Goal: Navigation & Orientation: Find specific page/section

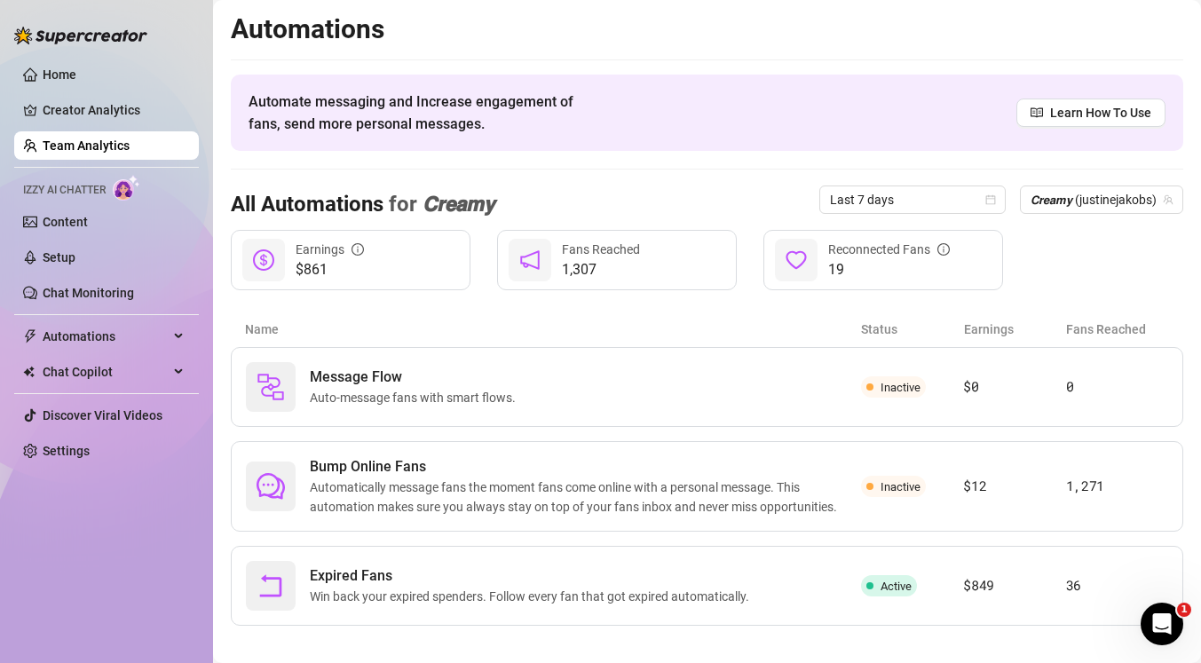
click at [130, 148] on link "Team Analytics" at bounding box center [86, 146] width 87 height 14
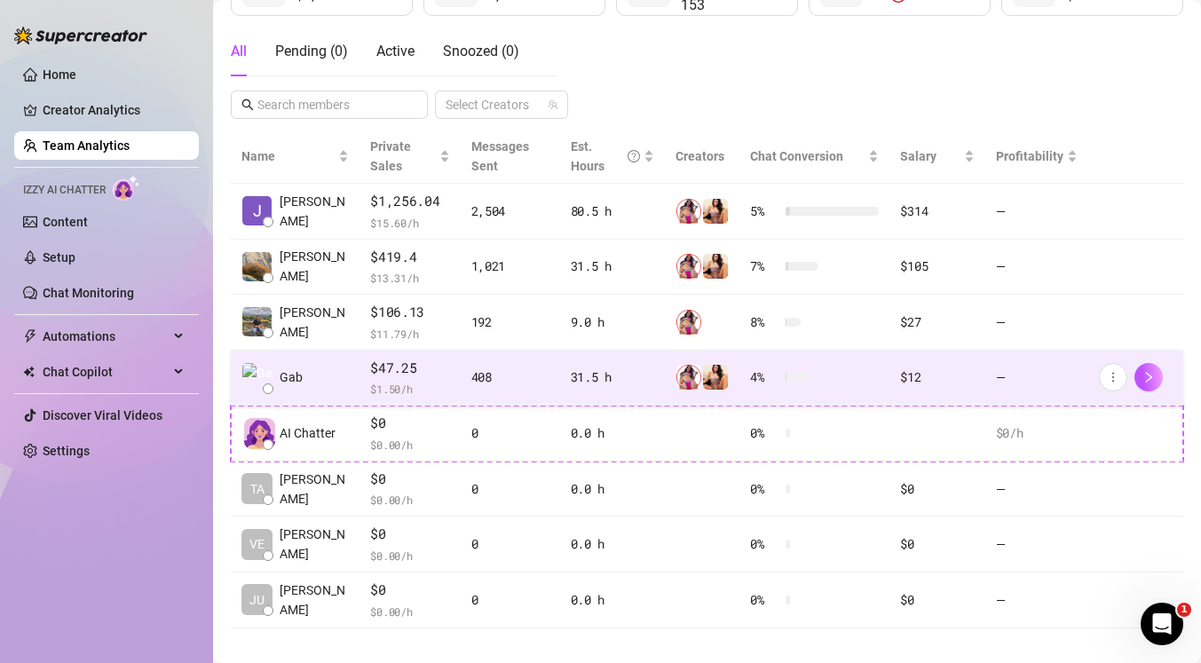
scroll to position [303, 0]
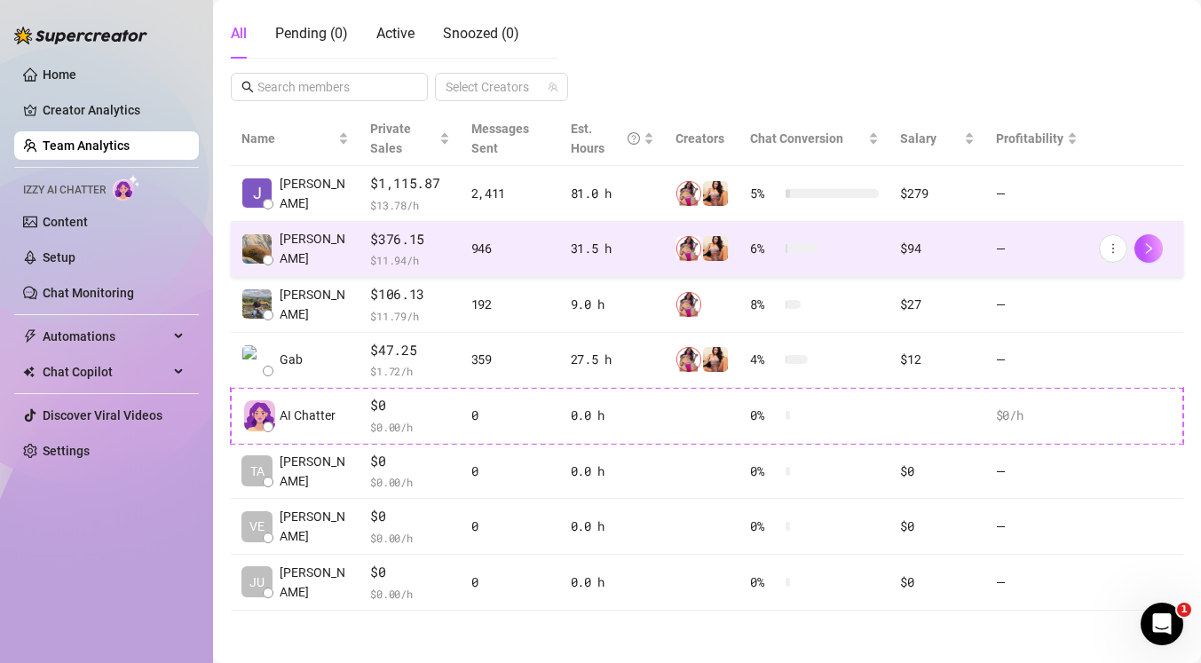
scroll to position [312, 0]
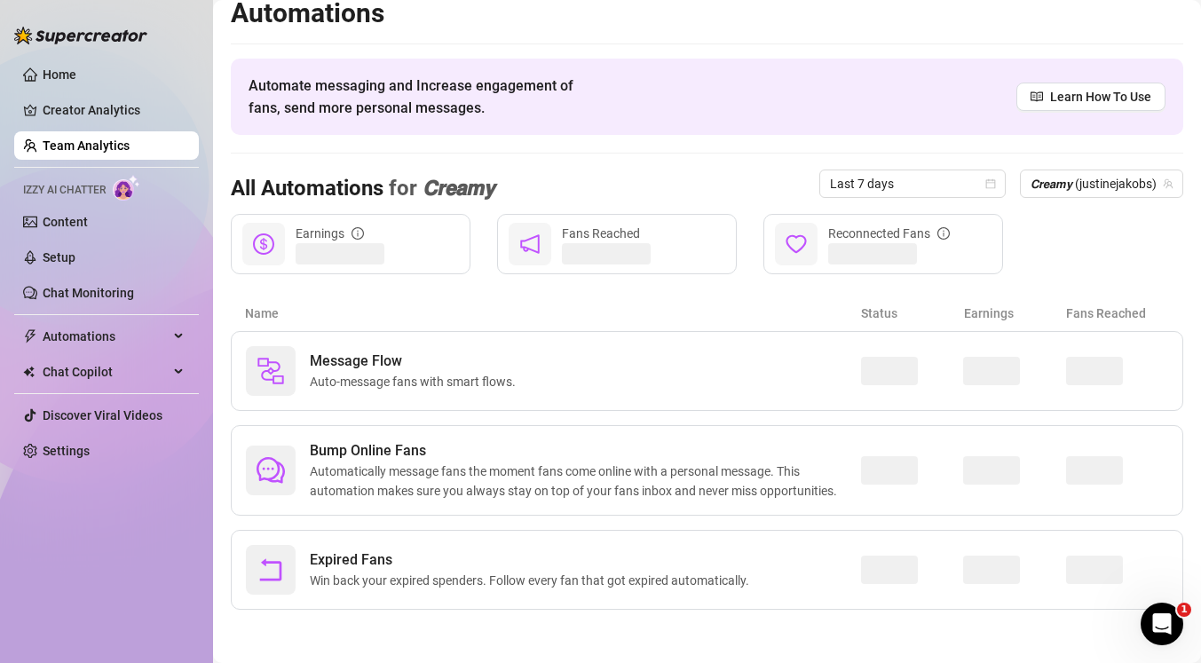
scroll to position [16, 0]
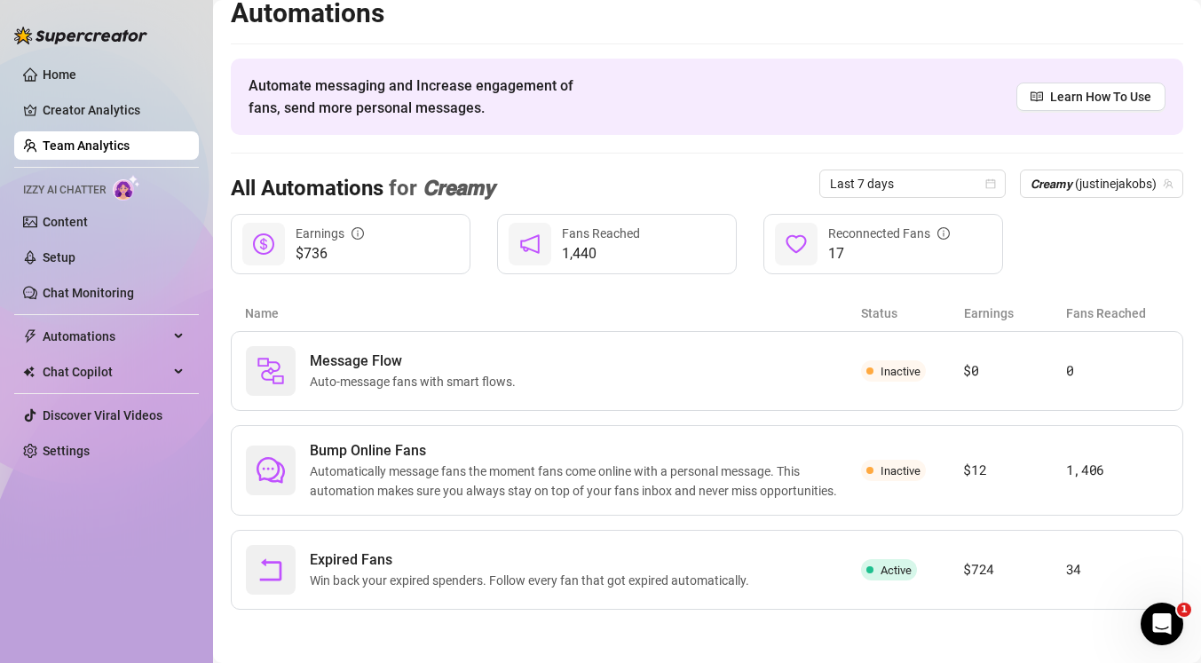
click at [130, 150] on link "Team Analytics" at bounding box center [86, 146] width 87 height 14
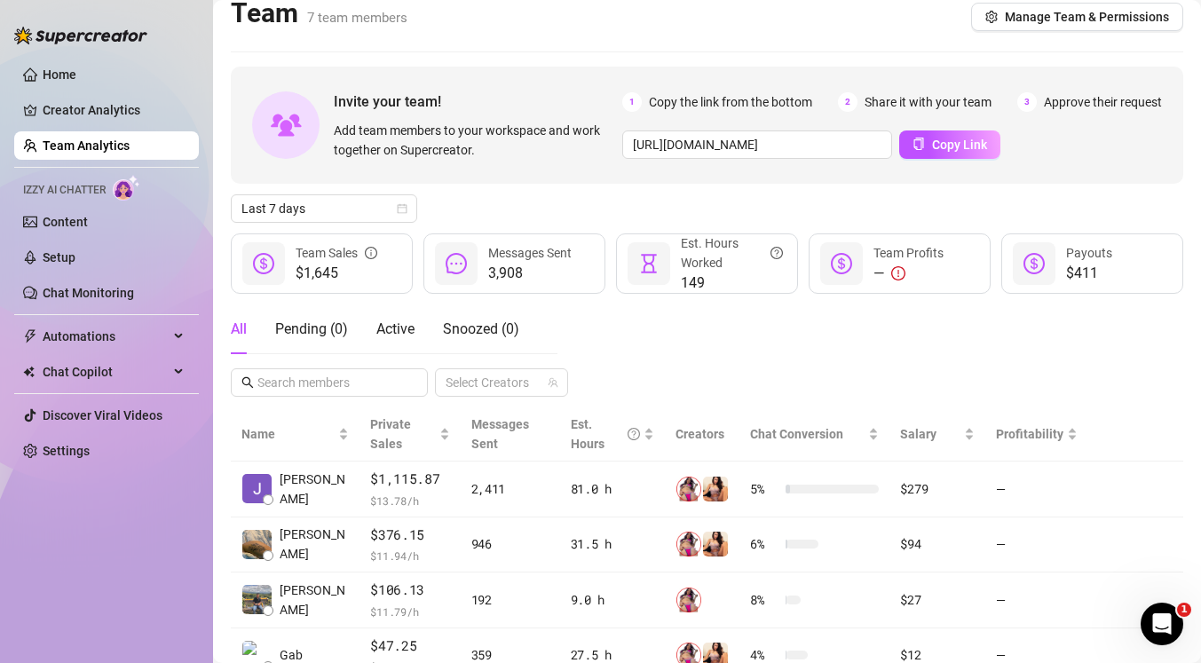
scroll to position [312, 0]
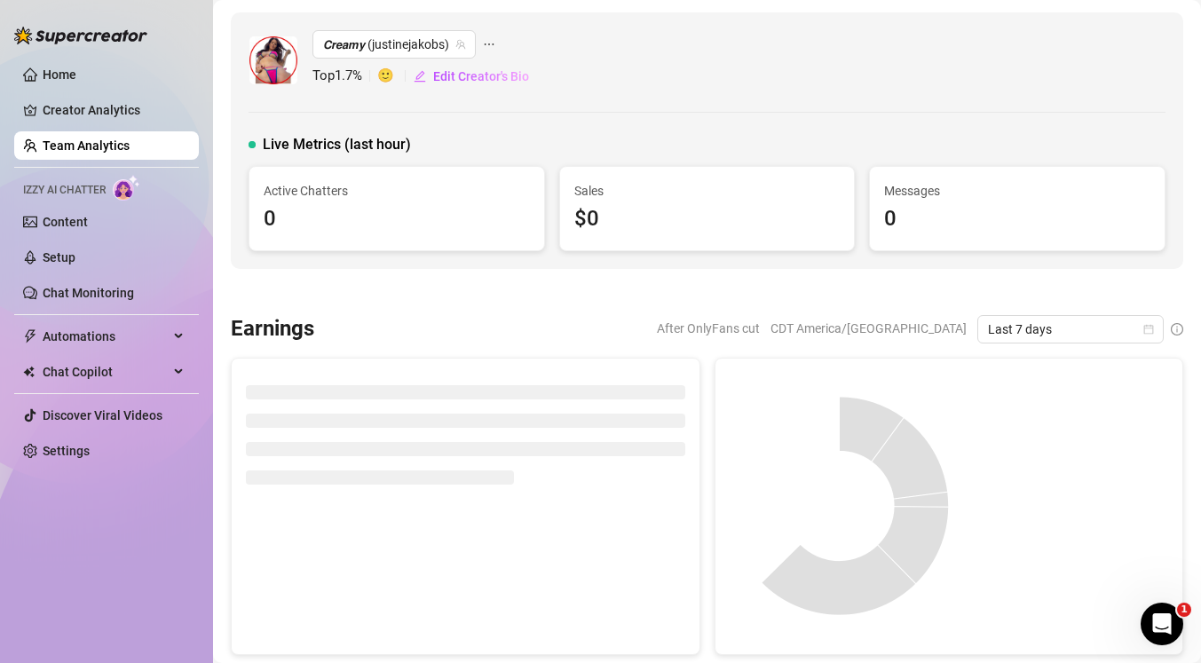
click at [130, 144] on link "Team Analytics" at bounding box center [86, 146] width 87 height 14
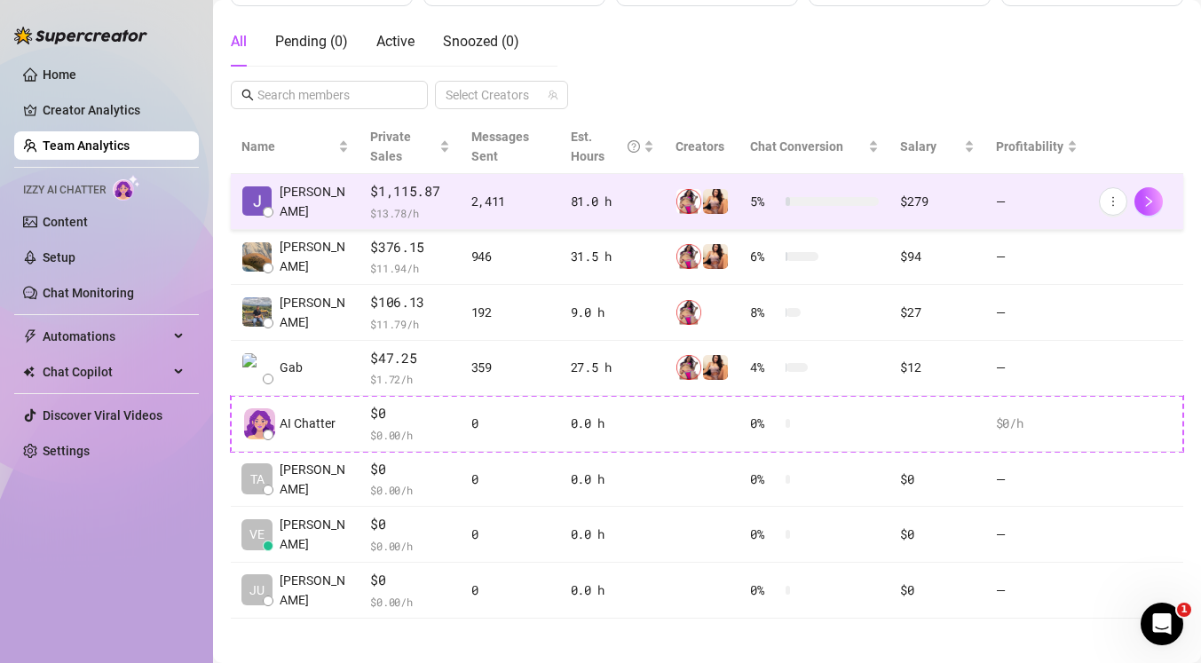
scroll to position [311, 0]
